Goal: Transaction & Acquisition: Download file/media

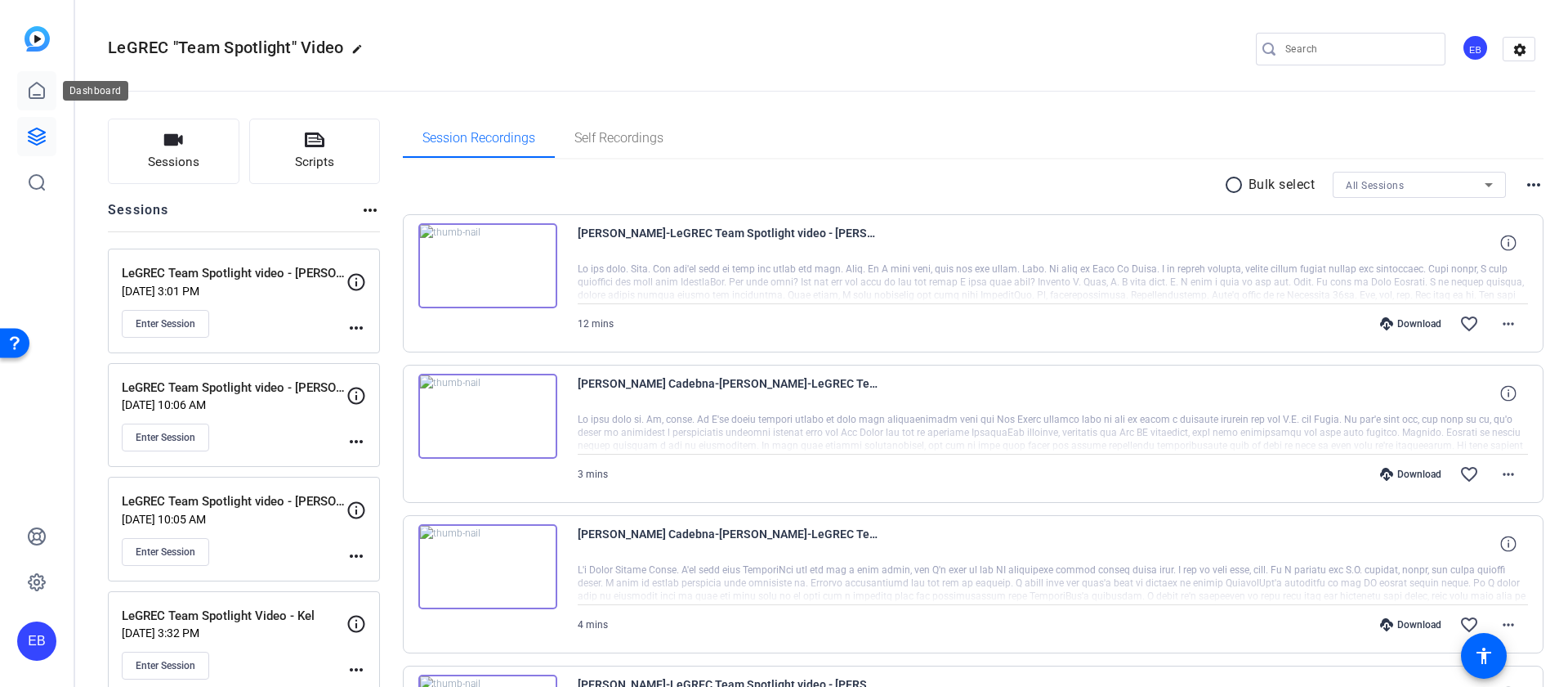
click at [47, 82] on link at bounding box center [37, 91] width 39 height 39
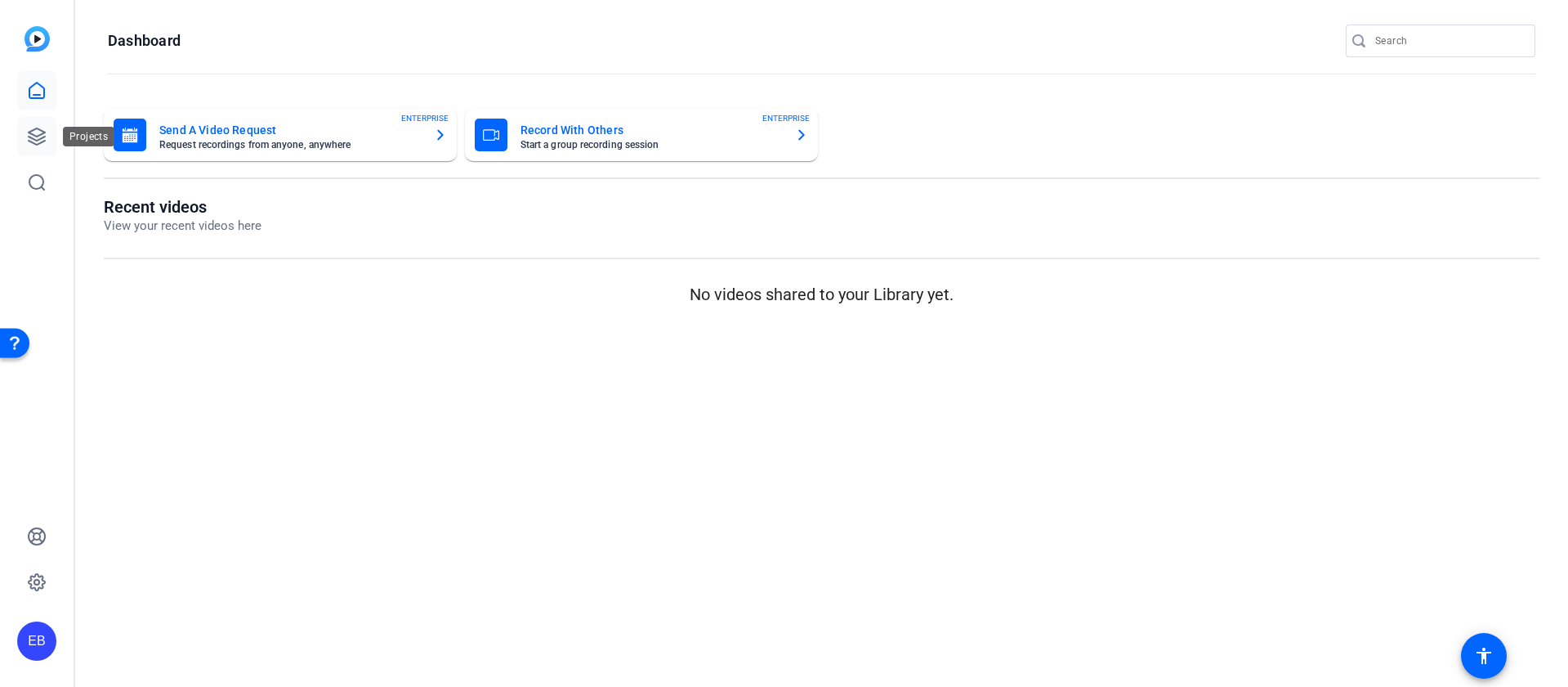
click at [44, 127] on icon at bounding box center [37, 137] width 20 height 20
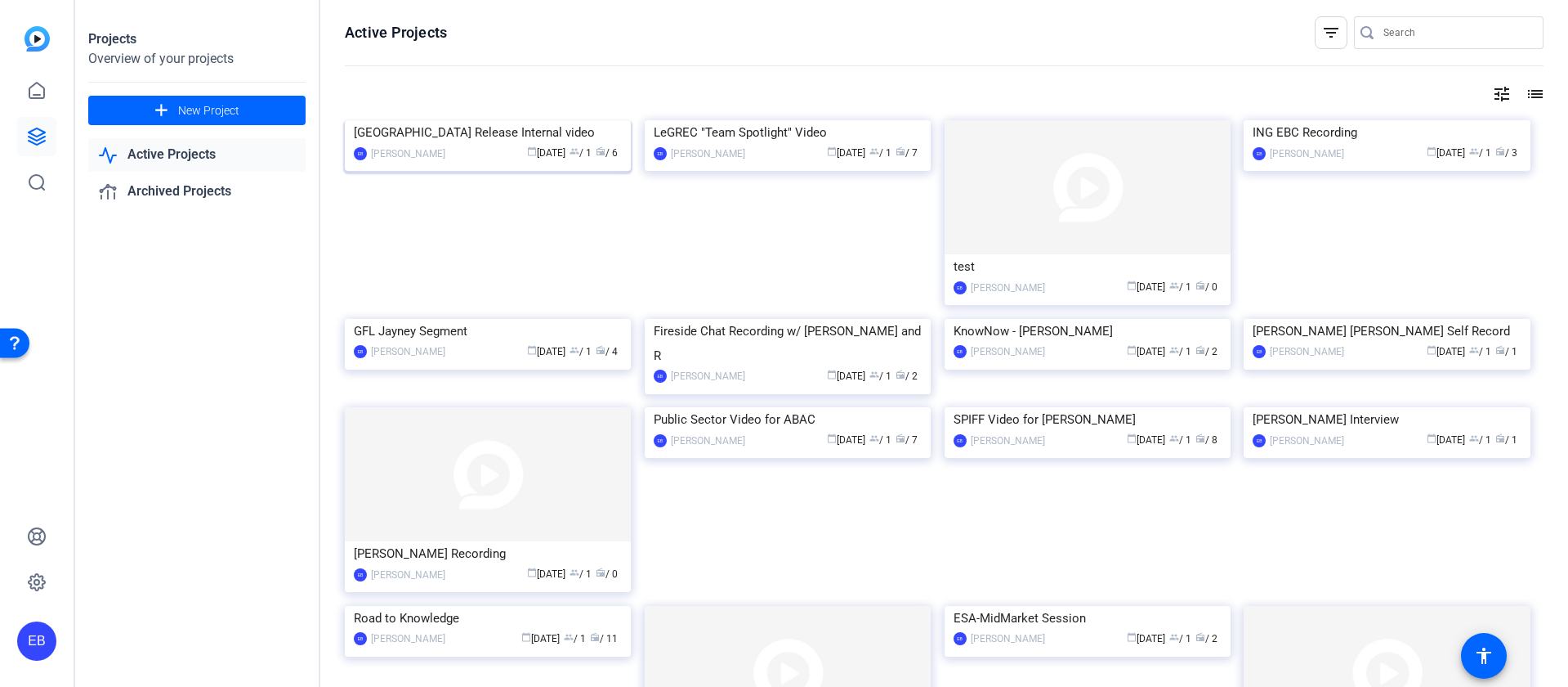
click at [530, 120] on img at bounding box center [487, 120] width 286 height 0
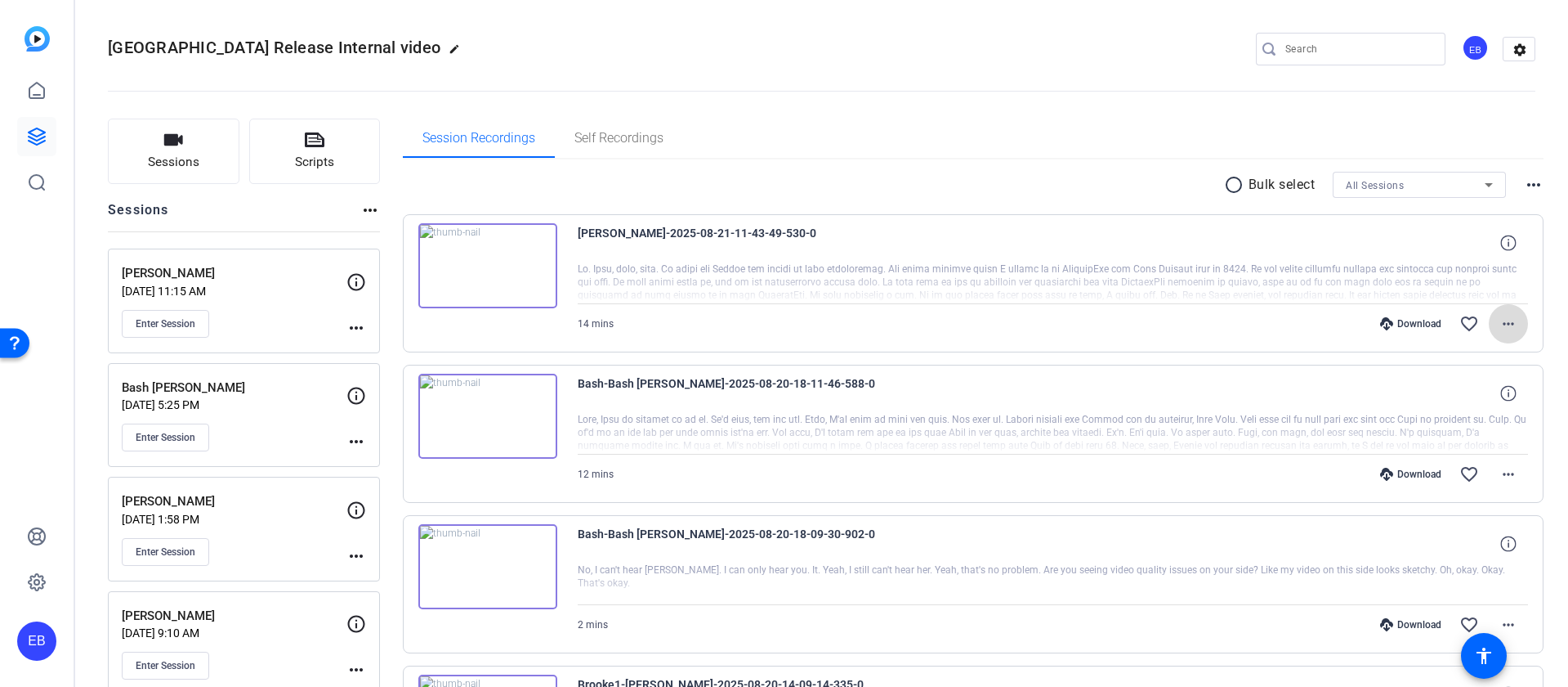
click at [1500, 321] on mat-icon "more_horiz" at bounding box center [1508, 324] width 20 height 20
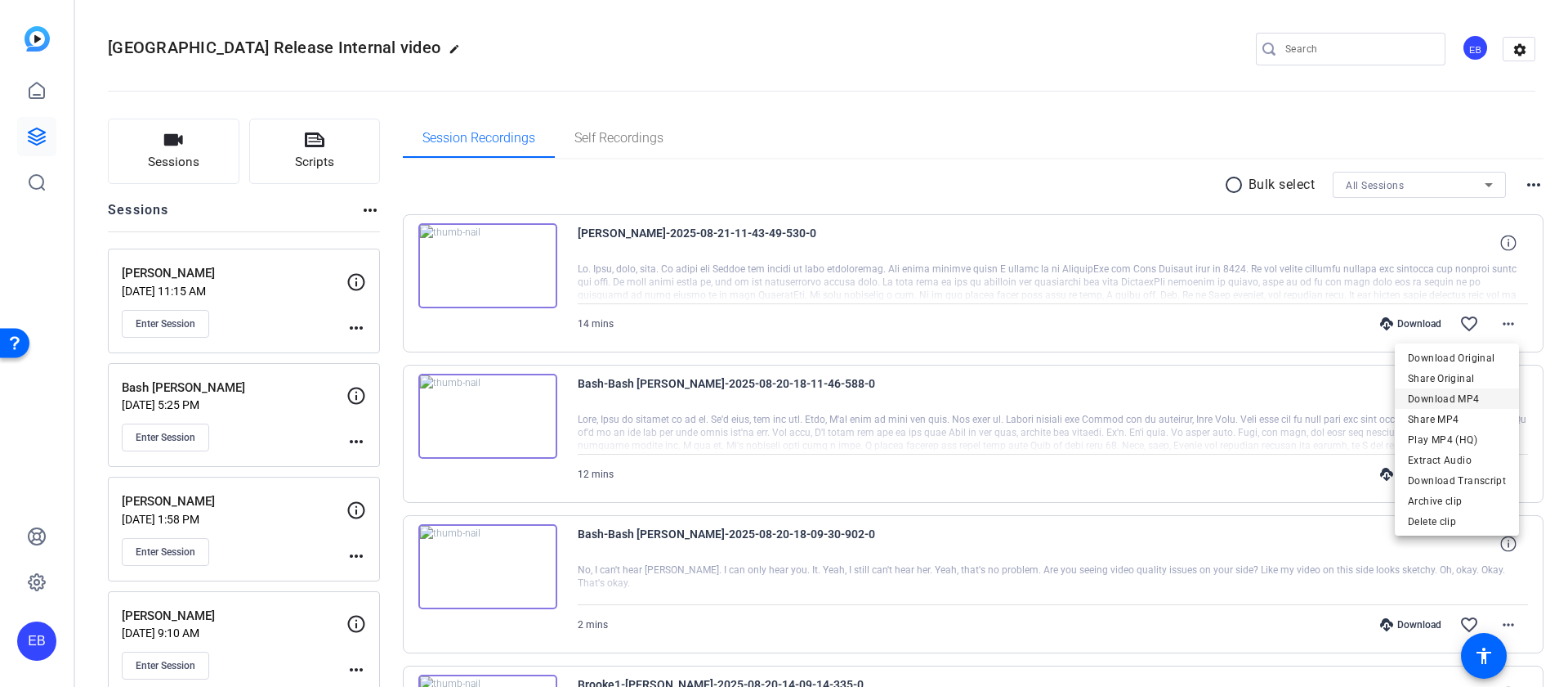
click at [1447, 401] on span "Download MP4" at bounding box center [1457, 399] width 98 height 20
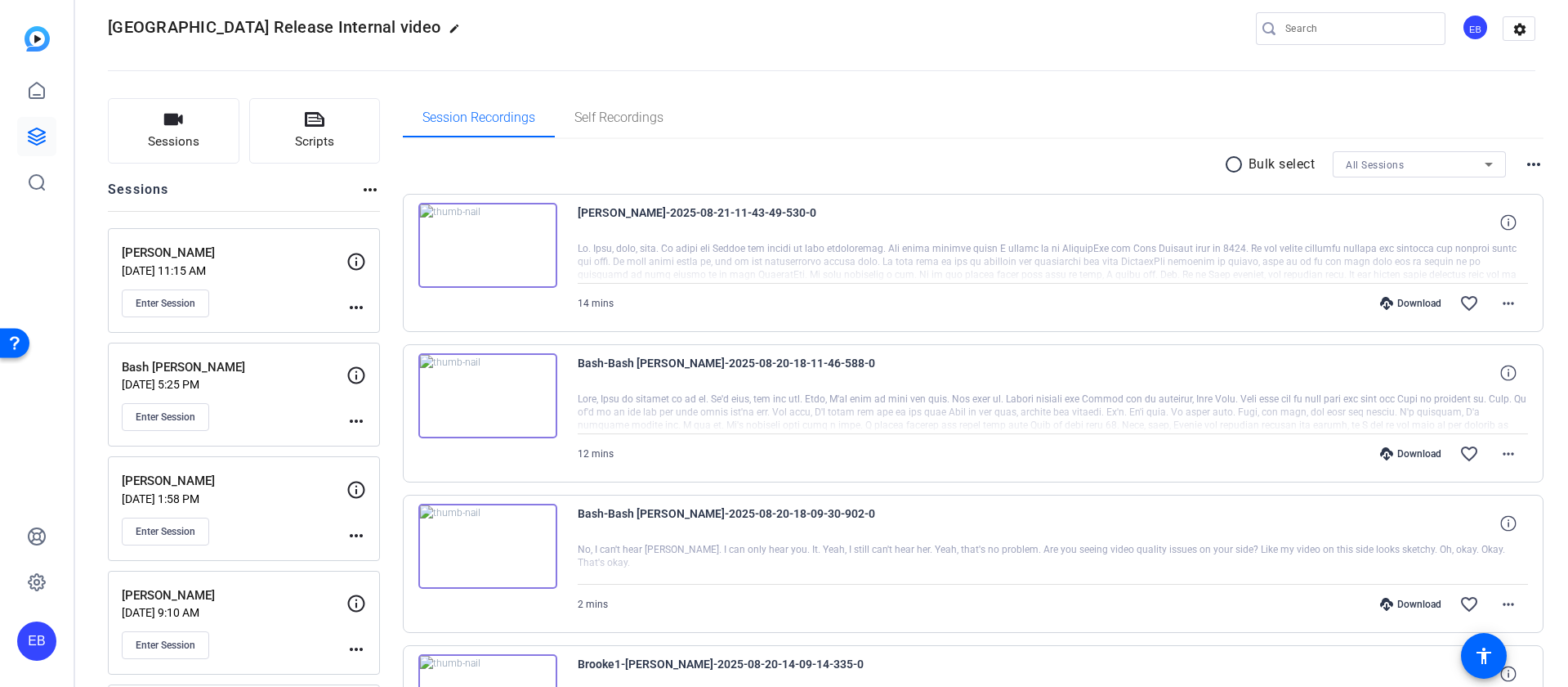
scroll to position [99, 0]
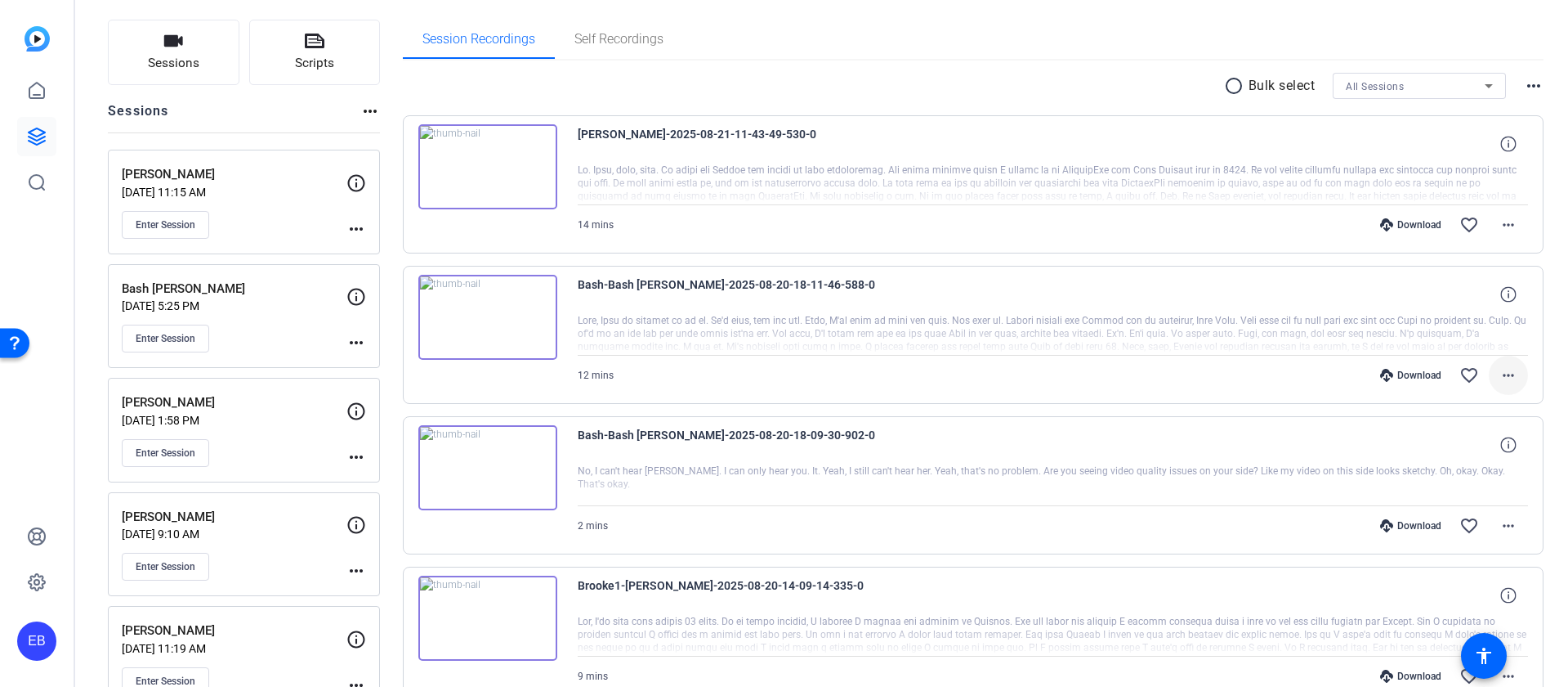
click at [1507, 375] on mat-icon "more_horiz" at bounding box center [1508, 375] width 20 height 20
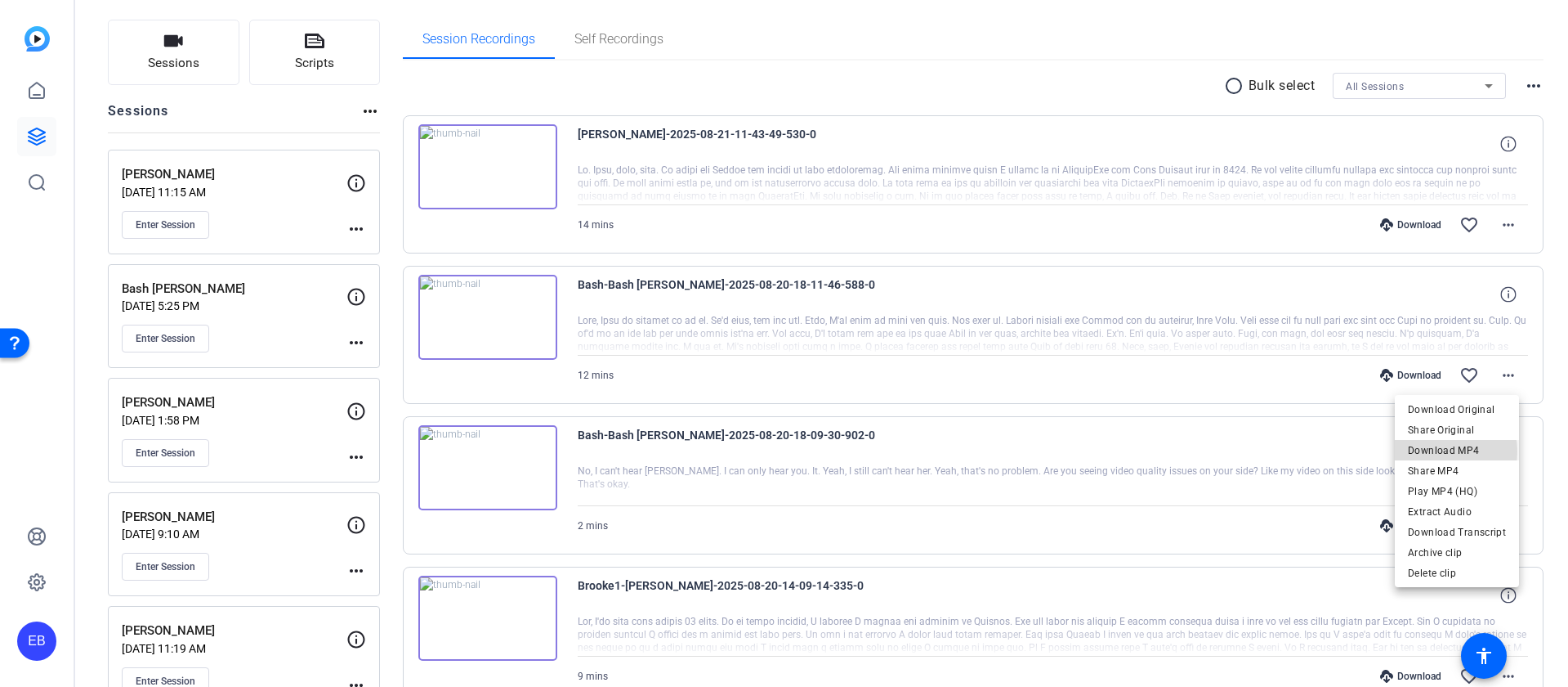
click at [1434, 451] on span "Download MP4" at bounding box center [1457, 450] width 98 height 20
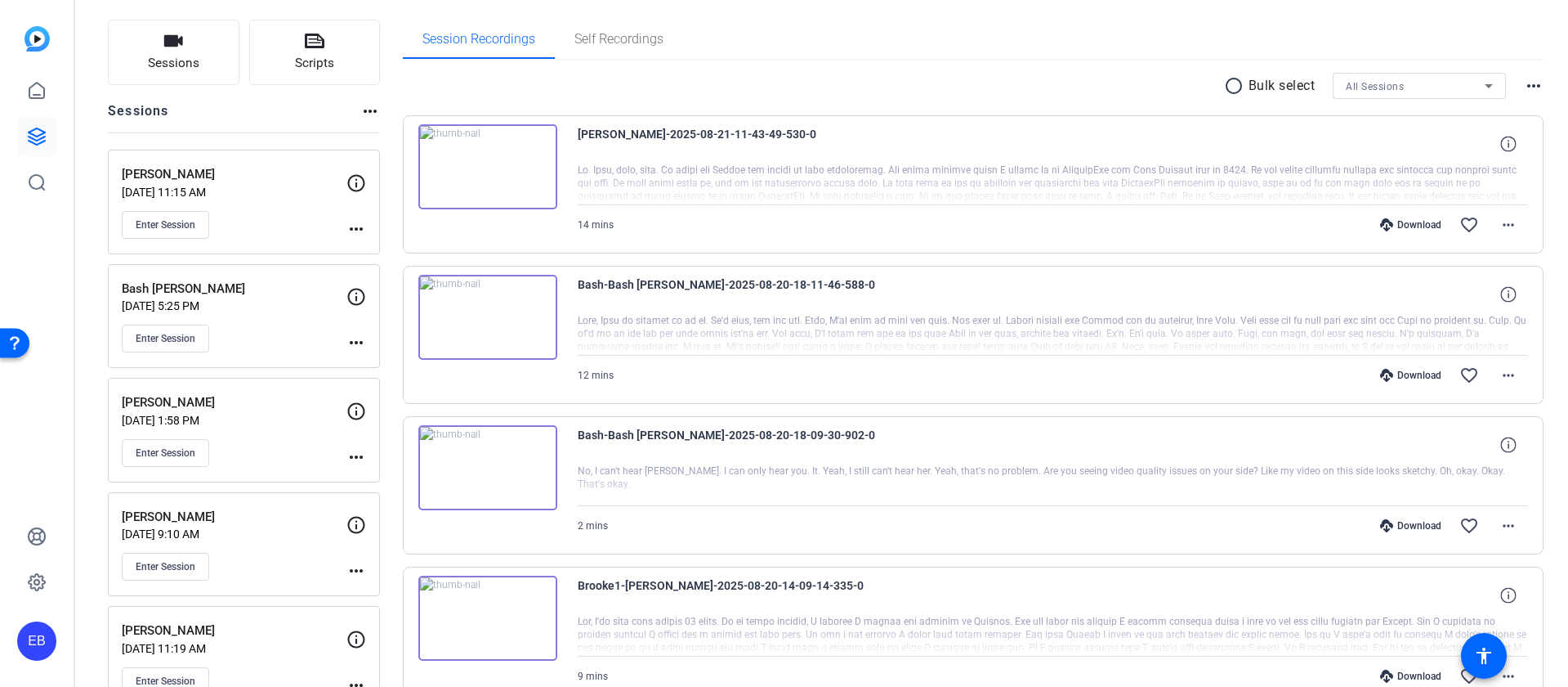
scroll to position [130, 0]
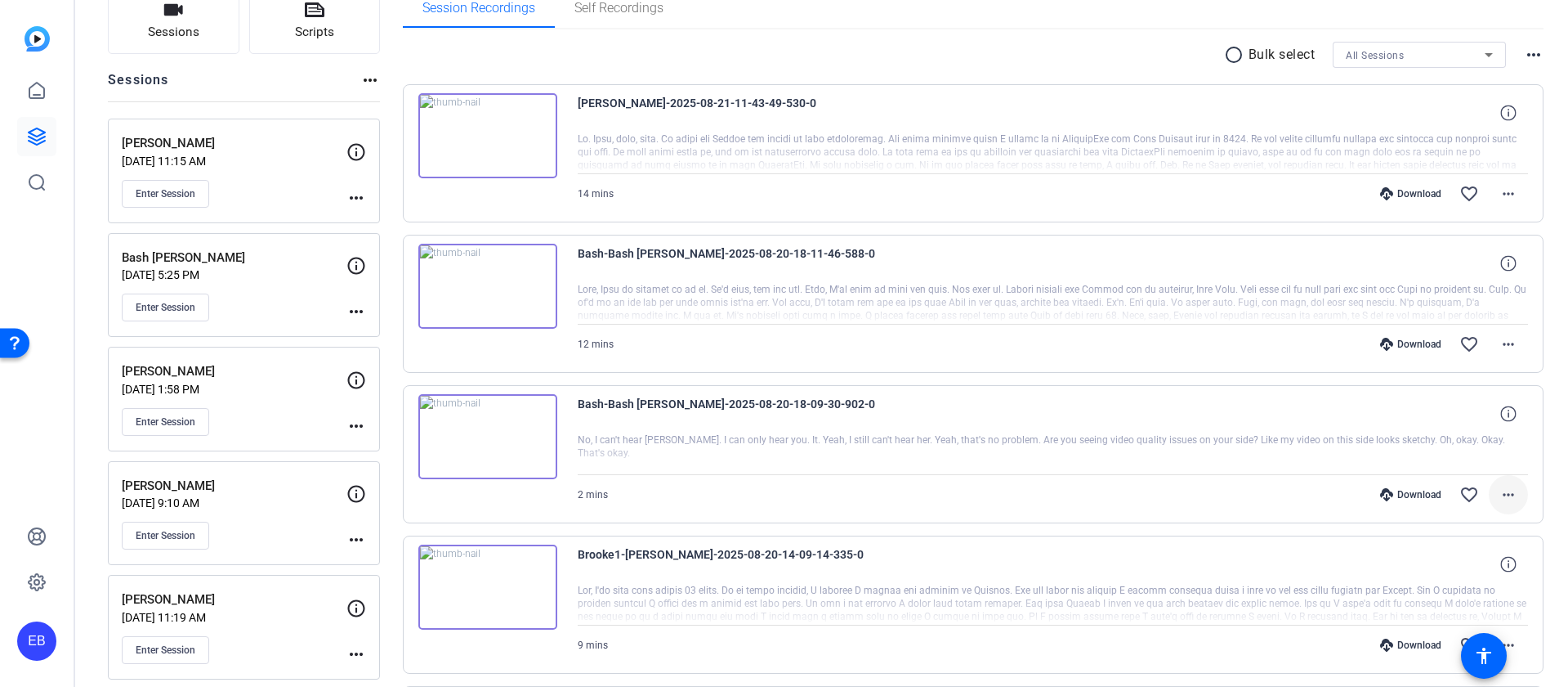
click at [1498, 495] on mat-icon "more_horiz" at bounding box center [1508, 495] width 20 height 20
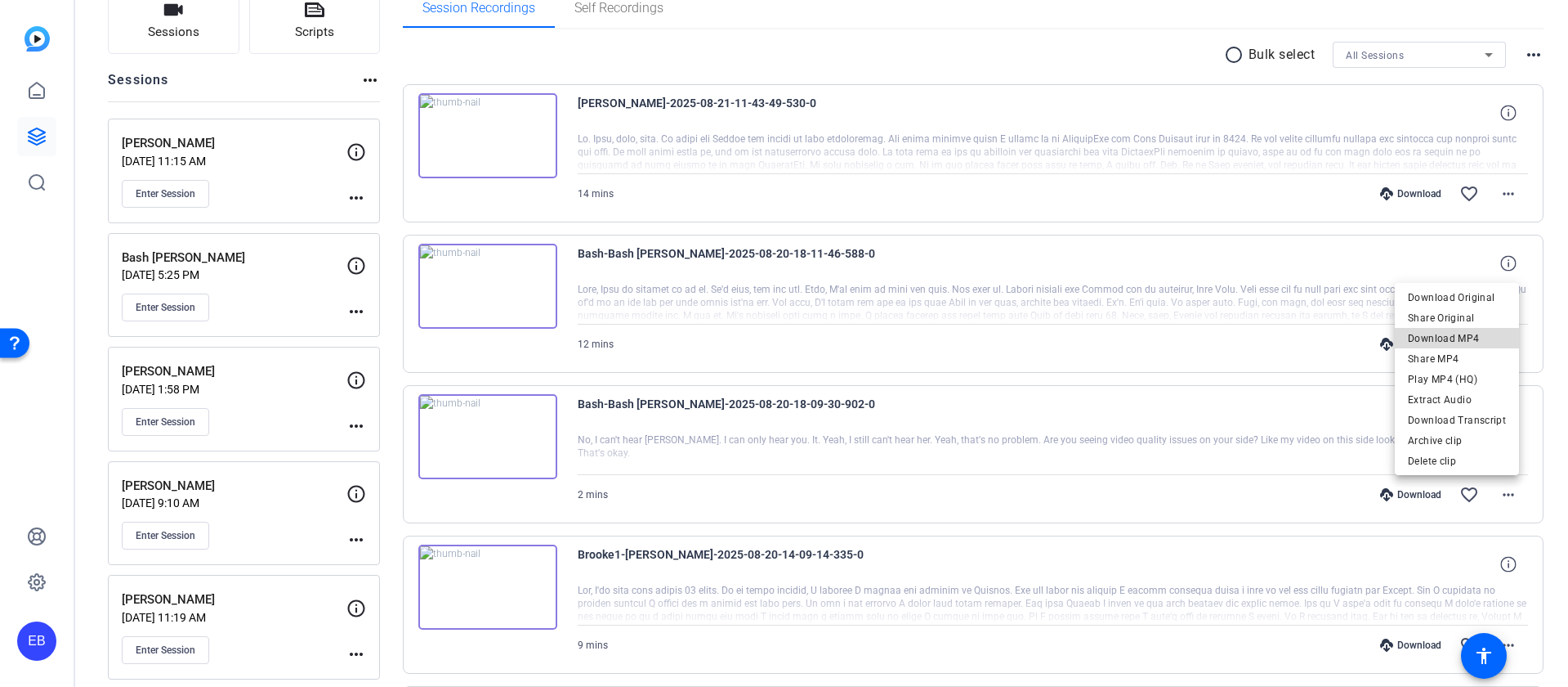
click at [1464, 334] on span "Download MP4" at bounding box center [1457, 338] width 98 height 20
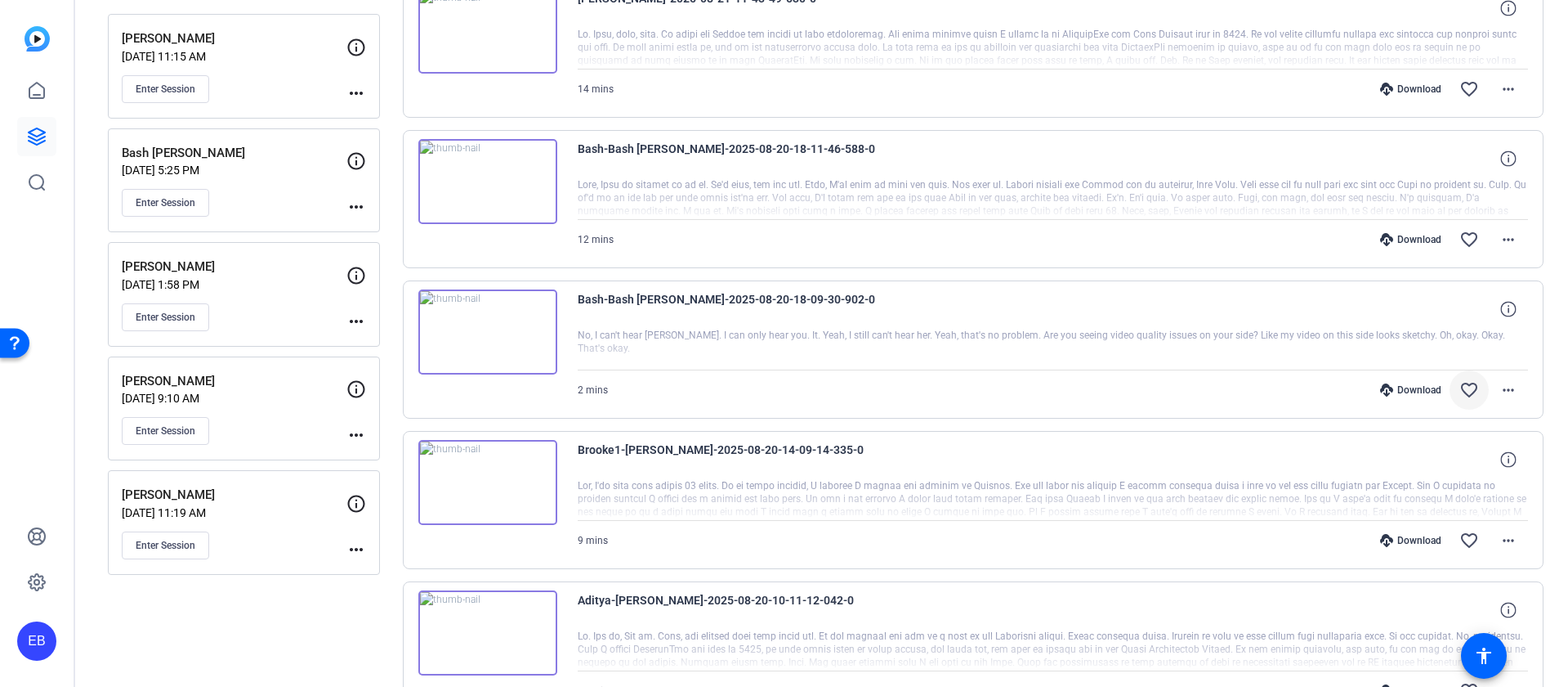
scroll to position [322, 0]
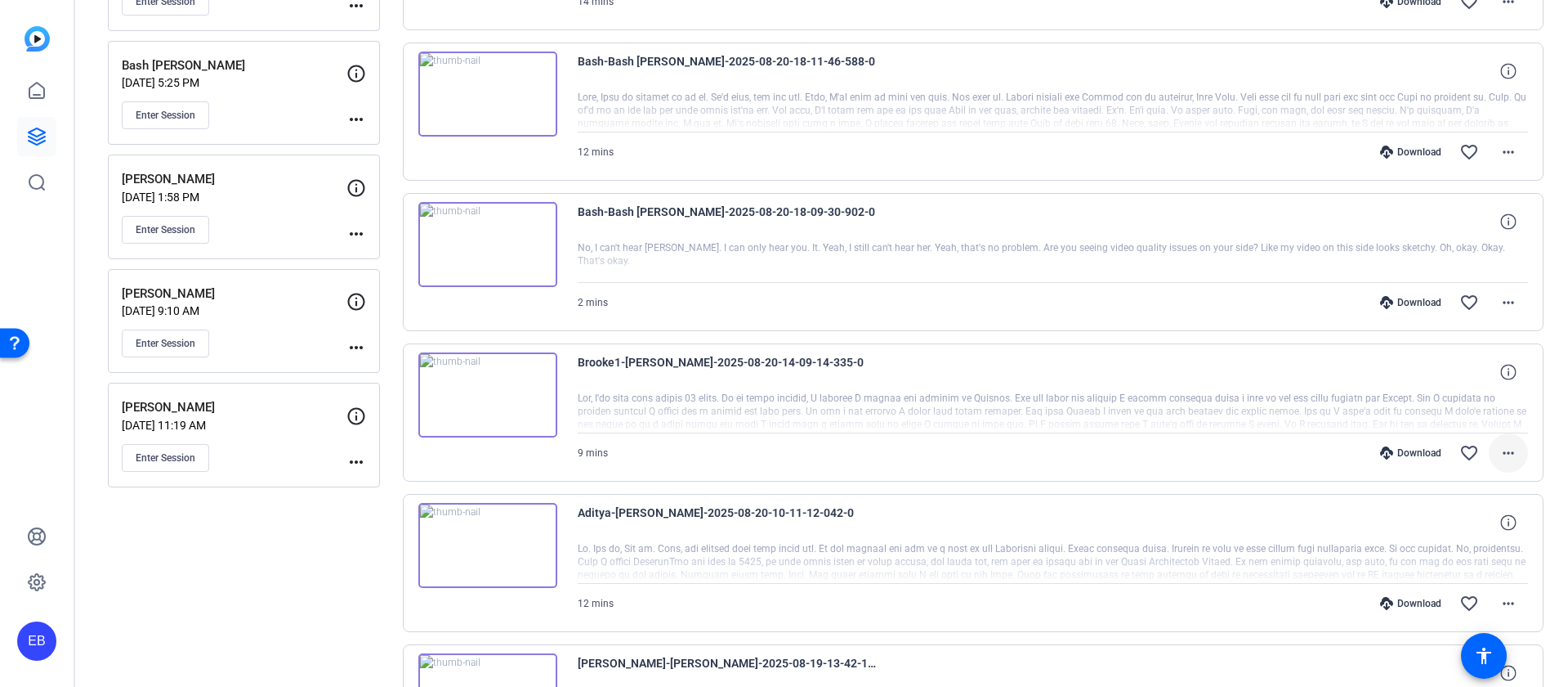
click at [1499, 453] on mat-icon "more_horiz" at bounding box center [1508, 453] width 20 height 20
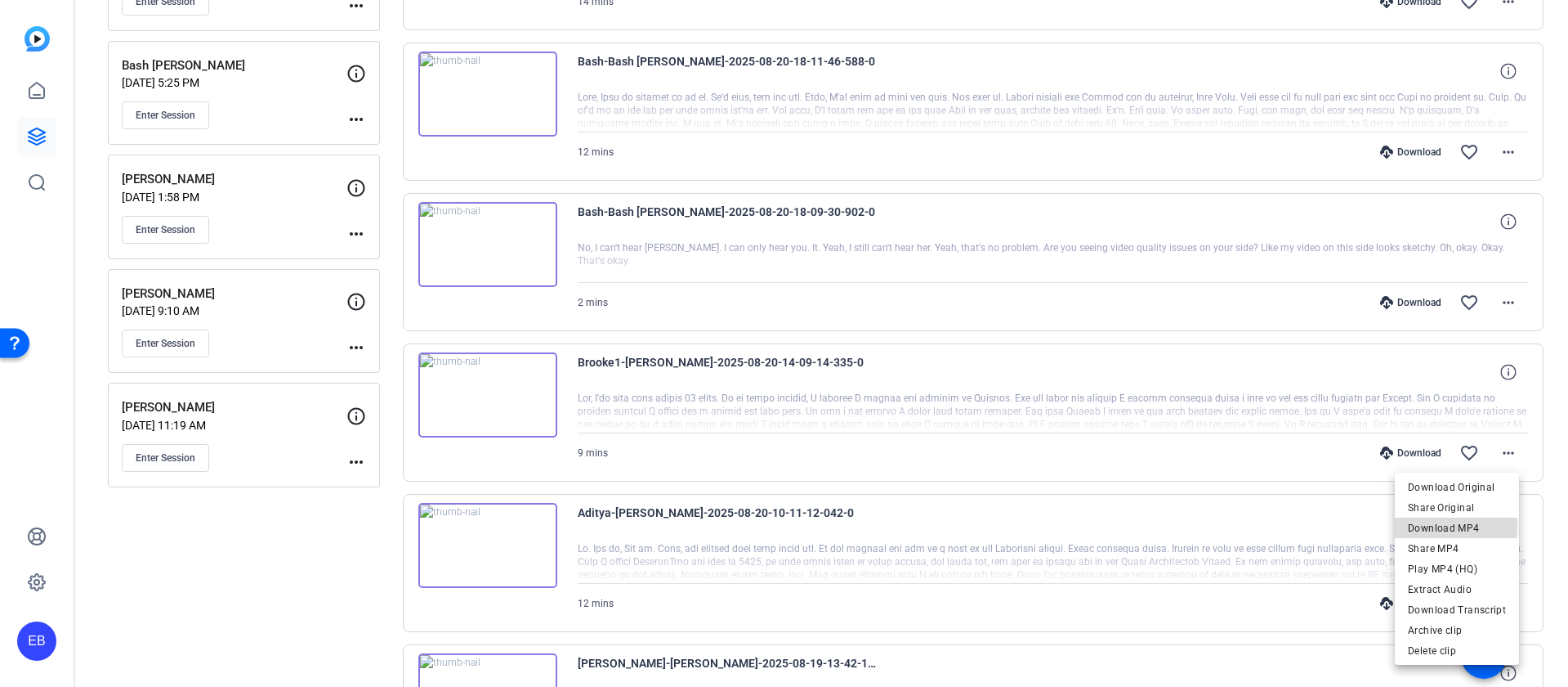
click at [1451, 527] on span "Download MP4" at bounding box center [1457, 528] width 98 height 20
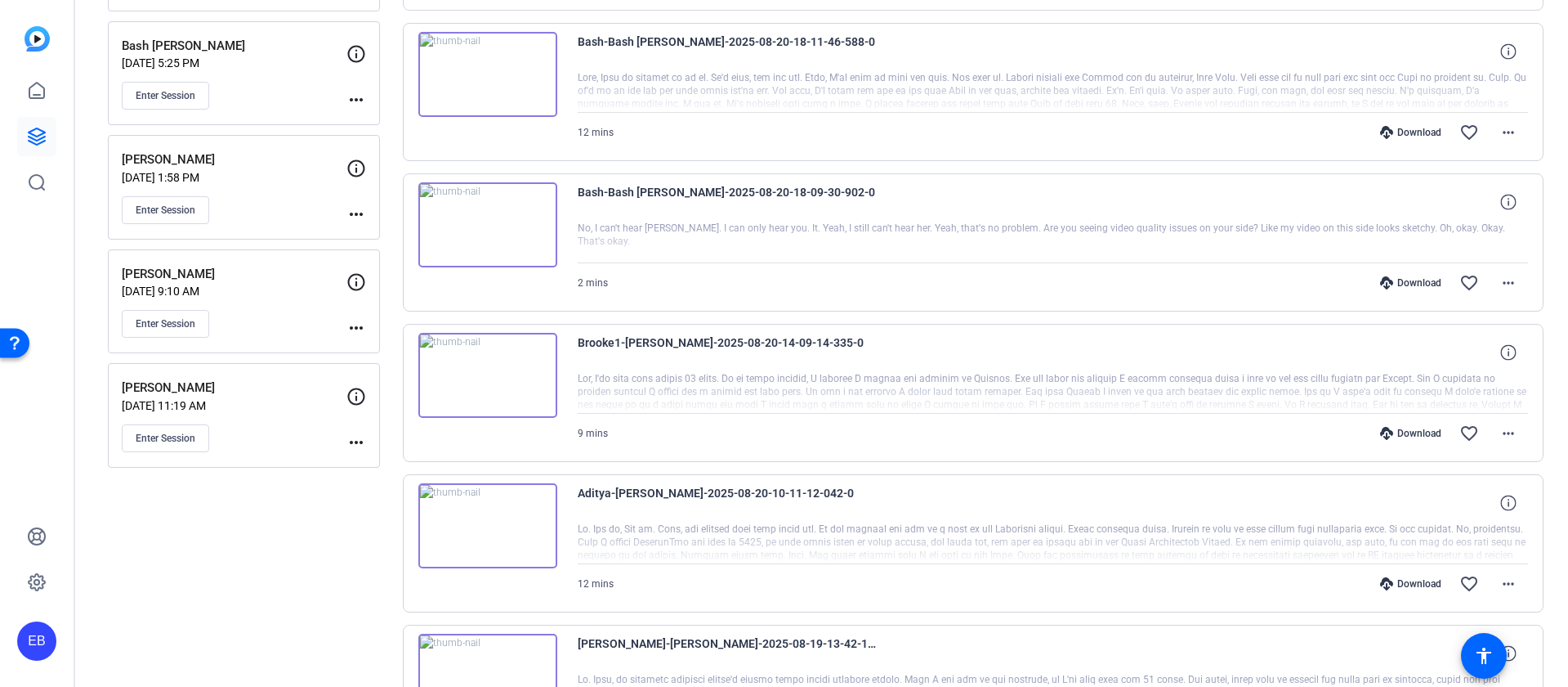
scroll to position [441, 0]
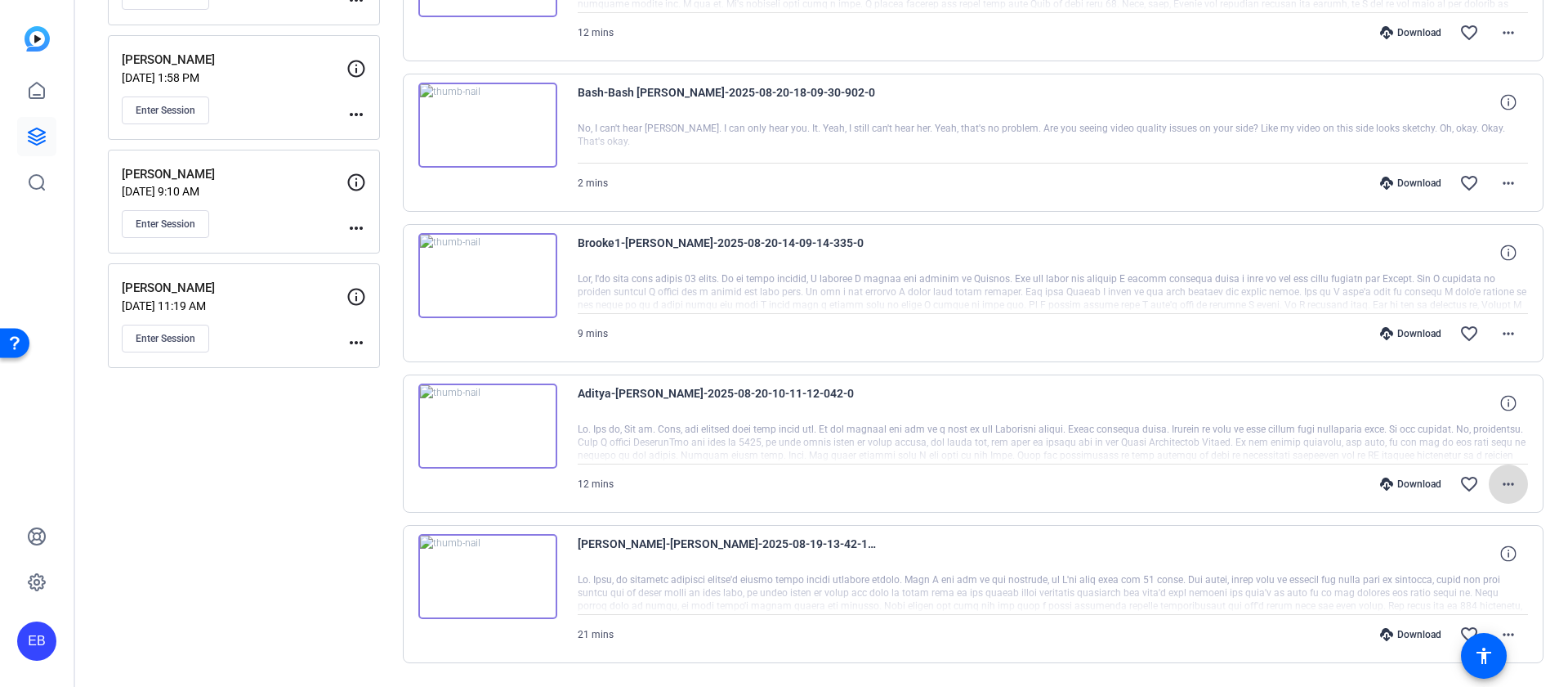
click at [1498, 484] on mat-icon "more_horiz" at bounding box center [1508, 484] width 20 height 20
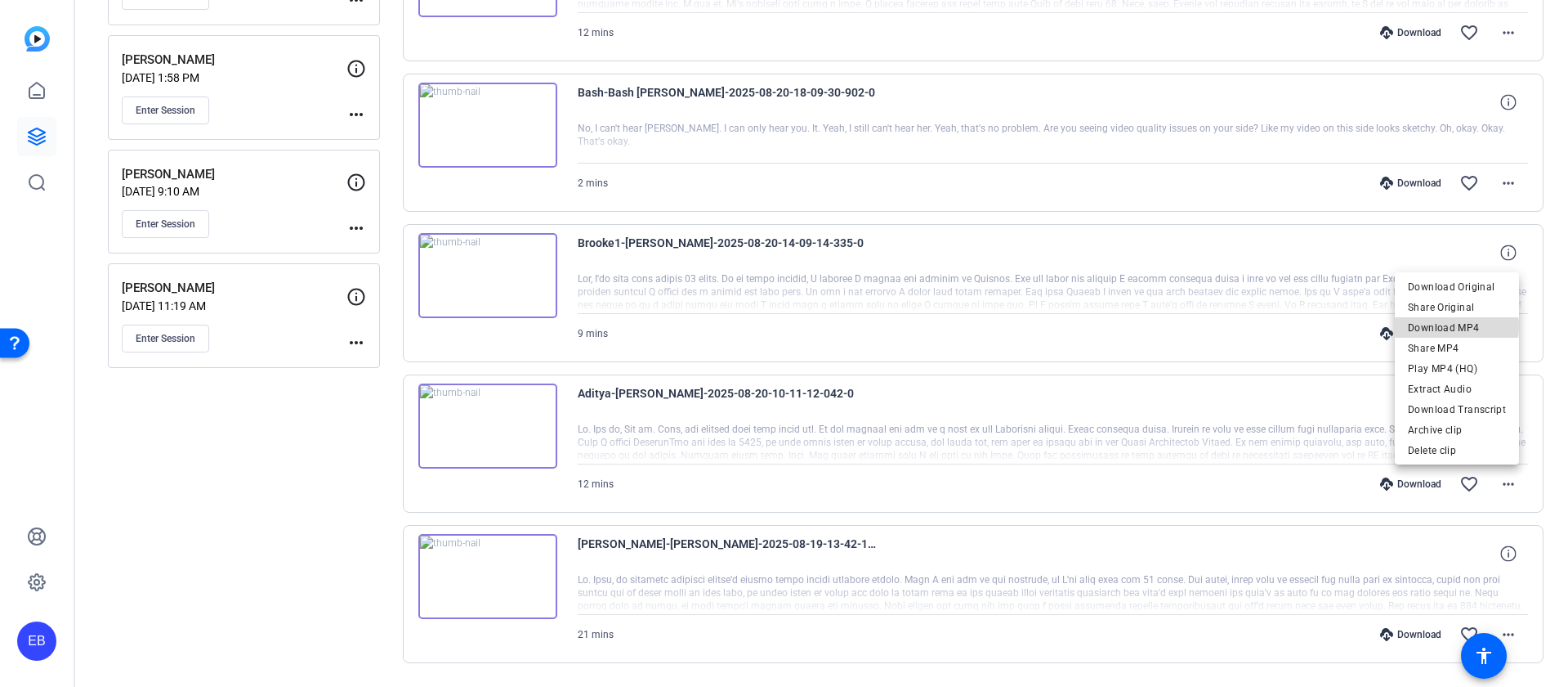
click at [1458, 327] on span "Download MP4" at bounding box center [1457, 327] width 98 height 20
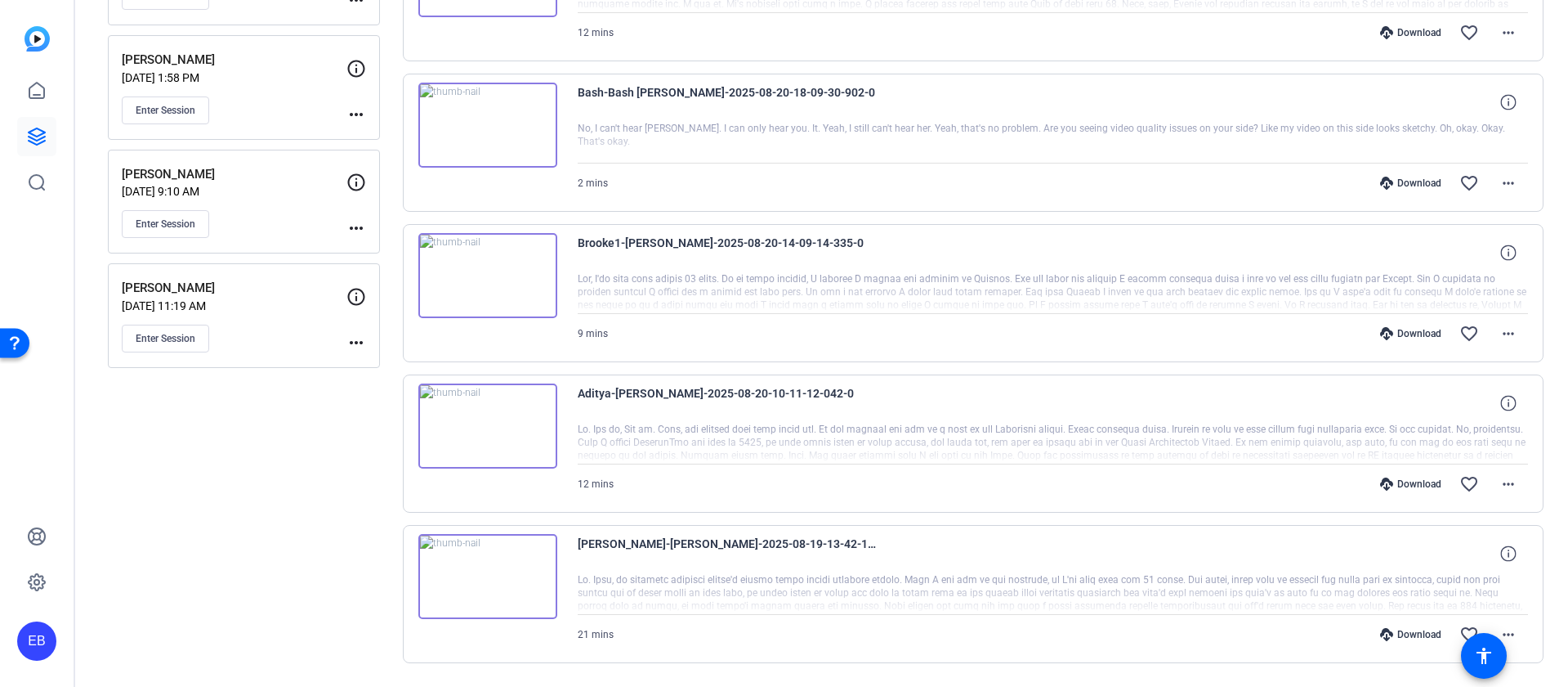
scroll to position [490, 0]
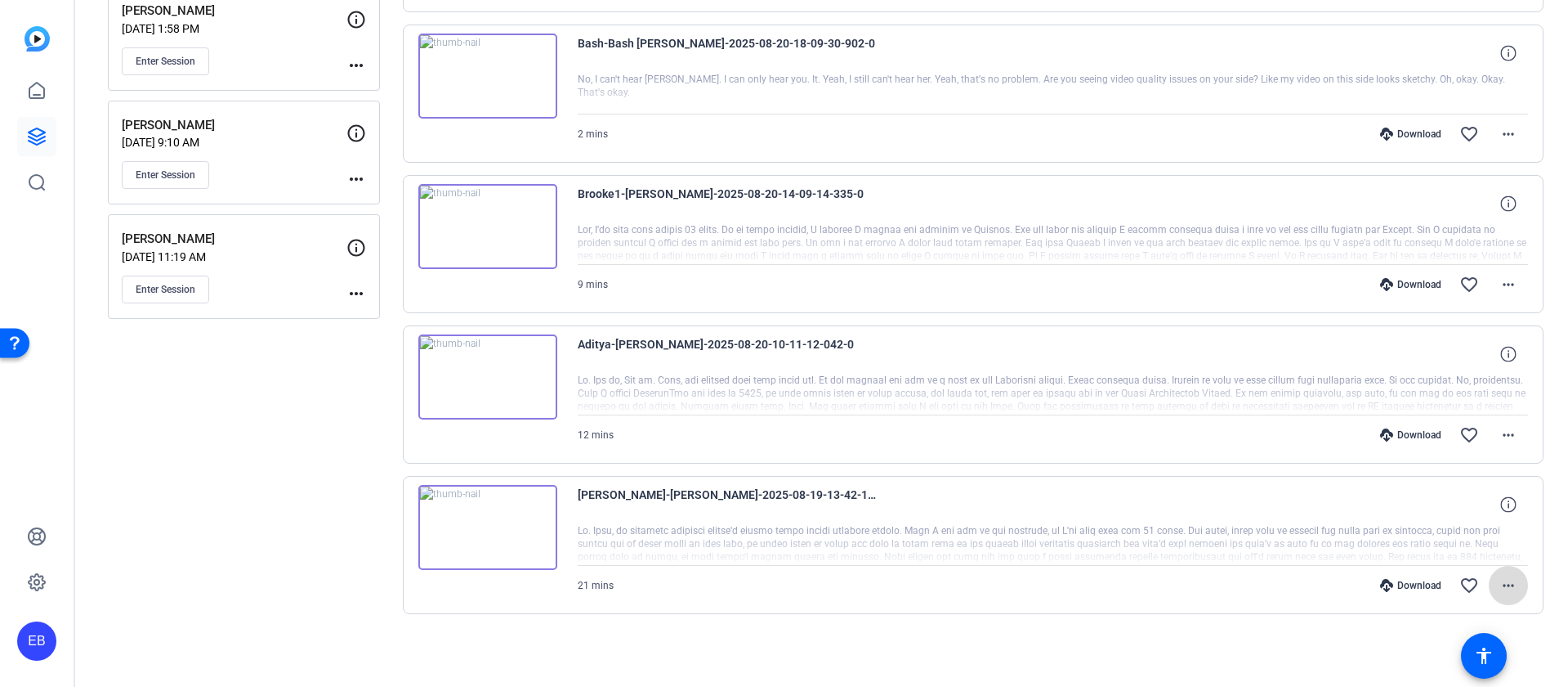
click at [1504, 584] on mat-icon "more_horiz" at bounding box center [1508, 585] width 20 height 20
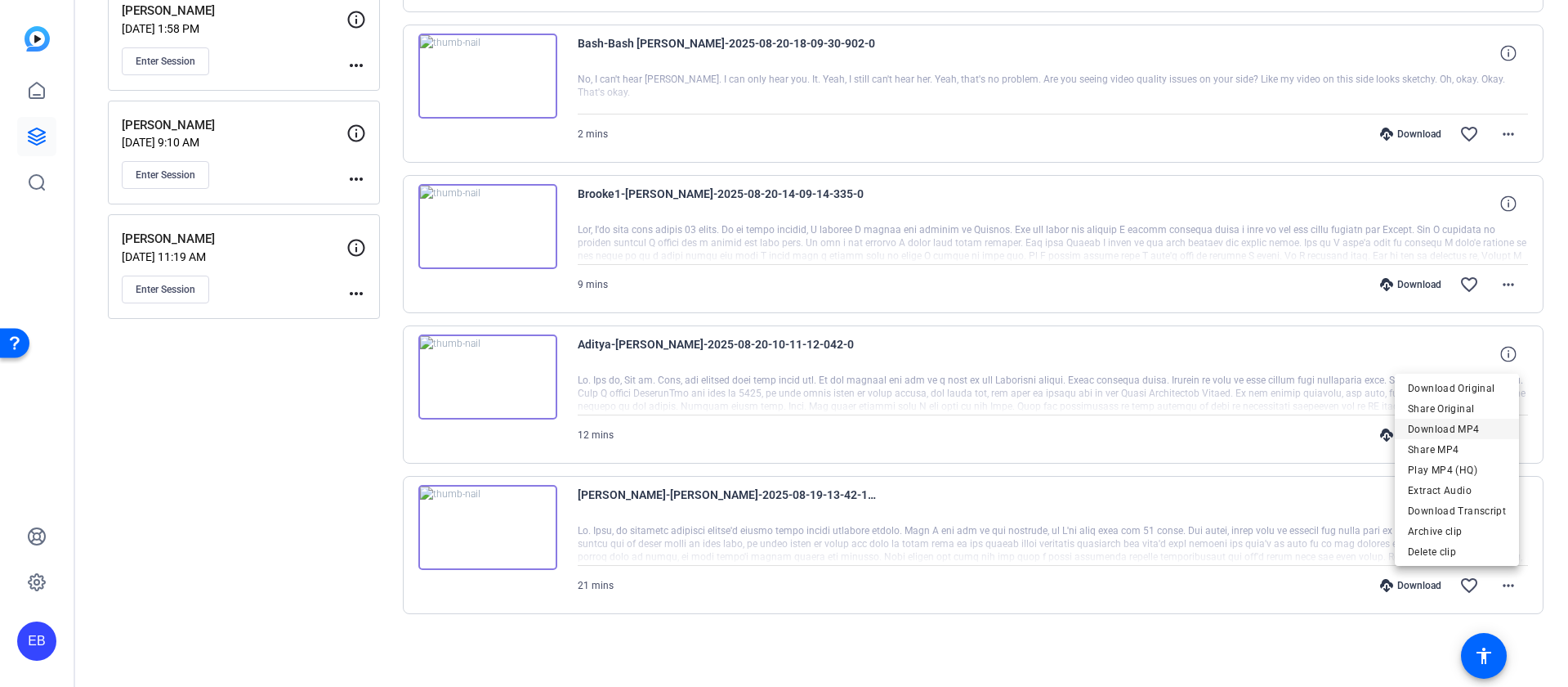
click at [1470, 424] on span "Download MP4" at bounding box center [1457, 429] width 98 height 20
